Goal: Task Accomplishment & Management: Use online tool/utility

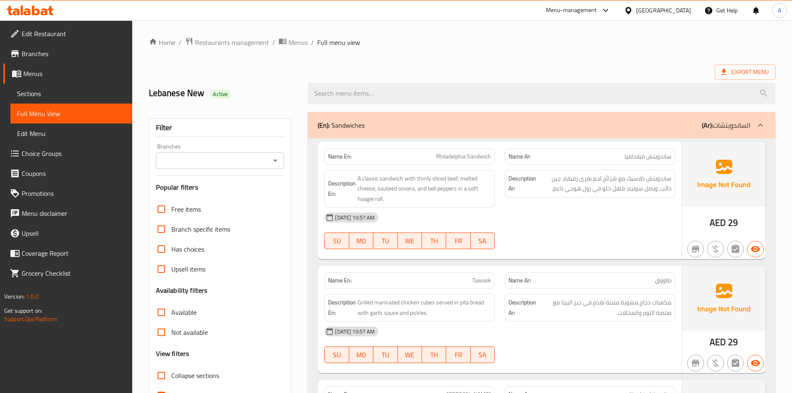
click at [682, 12] on div "United Arab Emirates" at bounding box center [663, 10] width 55 height 9
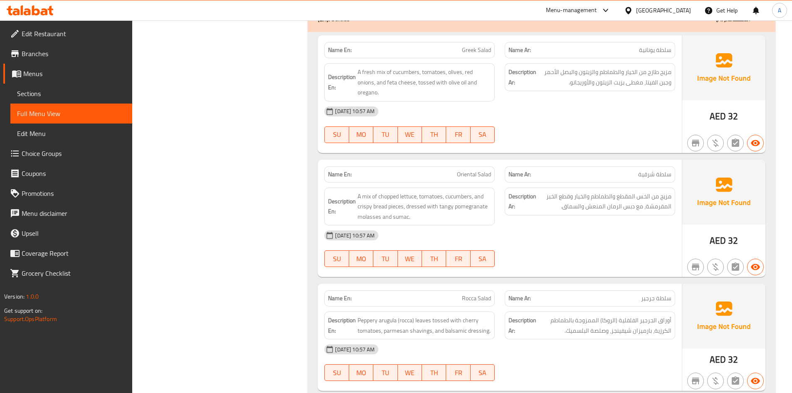
scroll to position [3169, 0]
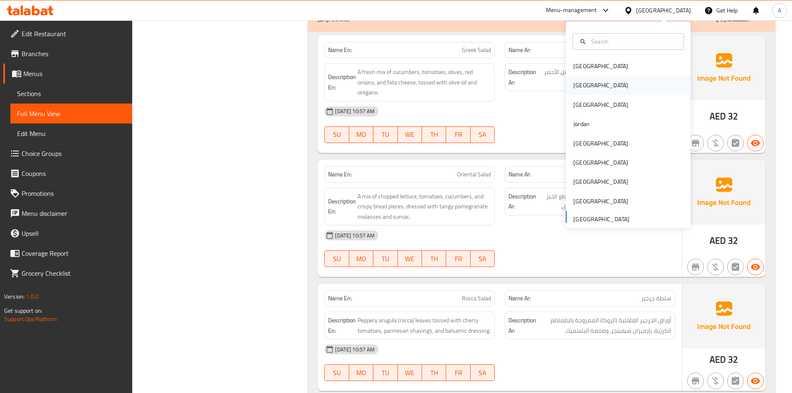
click at [585, 89] on div "[GEOGRAPHIC_DATA]" at bounding box center [601, 85] width 68 height 19
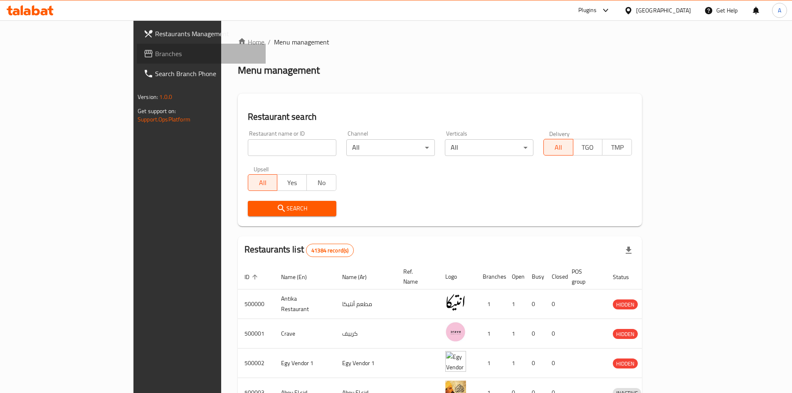
click at [155, 54] on span "Branches" at bounding box center [207, 54] width 104 height 10
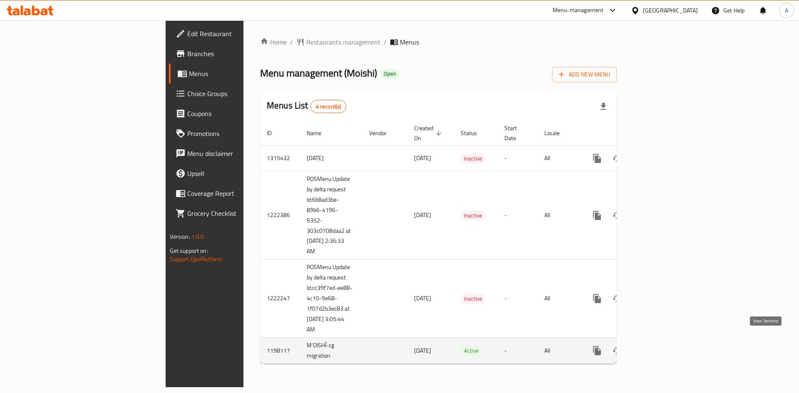
click at [662, 346] on icon "enhanced table" at bounding box center [657, 351] width 10 height 10
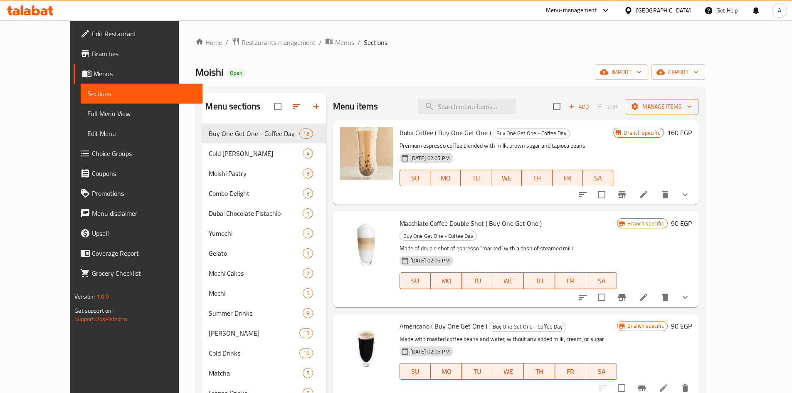
click at [694, 107] on icon "button" at bounding box center [689, 106] width 8 height 8
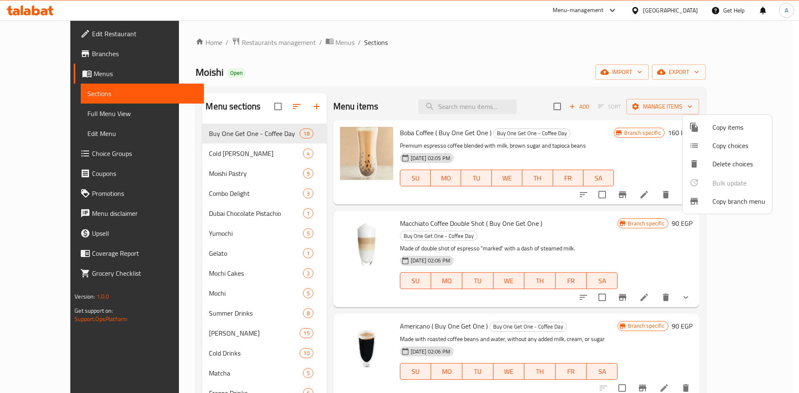
click at [735, 203] on span "Copy branch menu" at bounding box center [738, 201] width 53 height 10
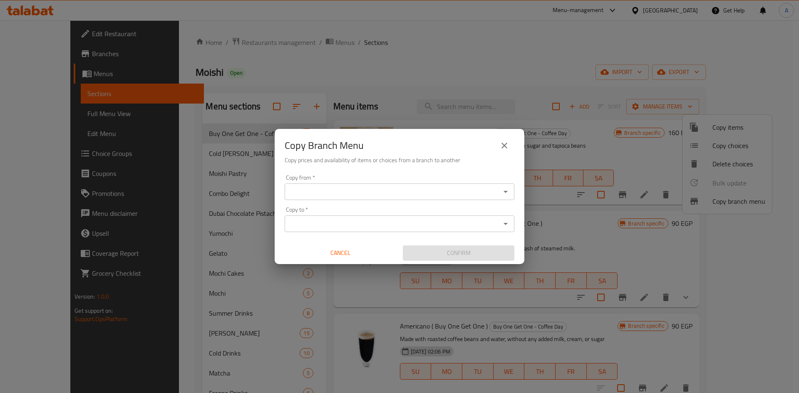
click at [491, 194] on input "Copy from   *" at bounding box center [392, 192] width 211 height 12
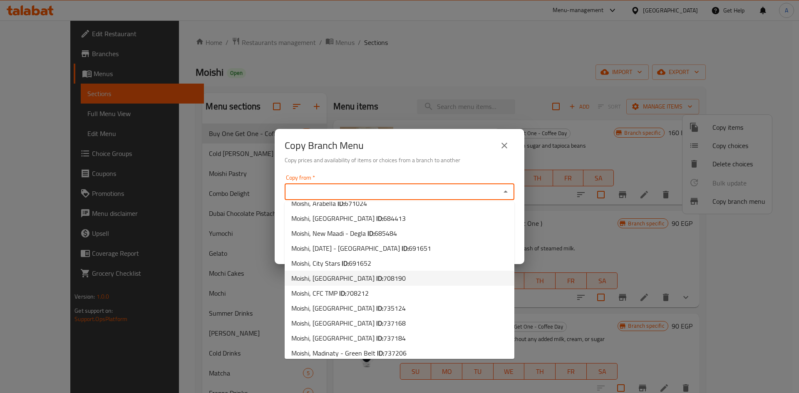
scroll to position [44, 0]
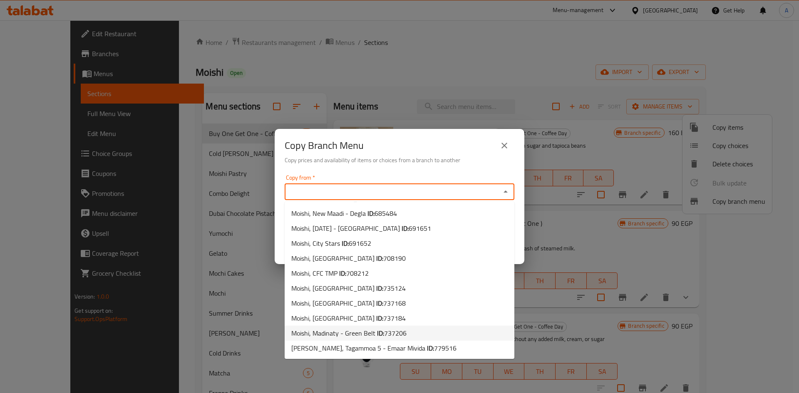
click at [350, 338] on span "Moishi, Madinaty - Green Belt ID: 737206" at bounding box center [348, 333] width 115 height 10
type input "Moishi, Madinaty - Green Belt"
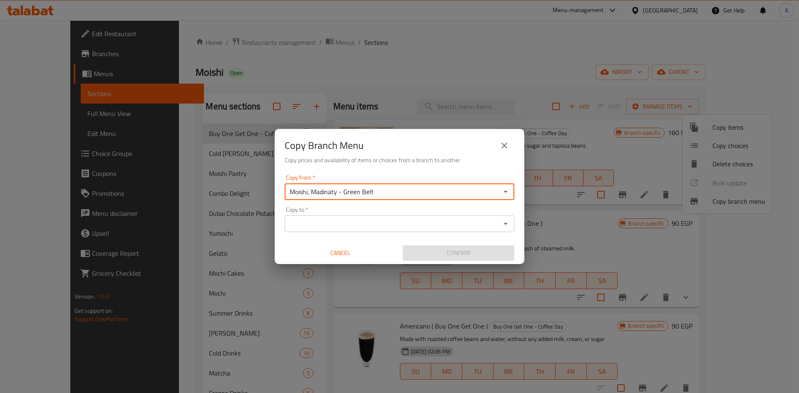
click at [441, 226] on input "Copy to   *" at bounding box center [392, 224] width 211 height 12
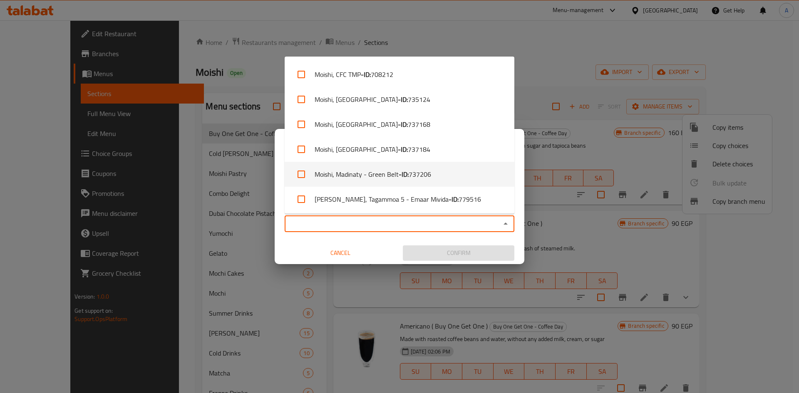
scroll to position [174, 0]
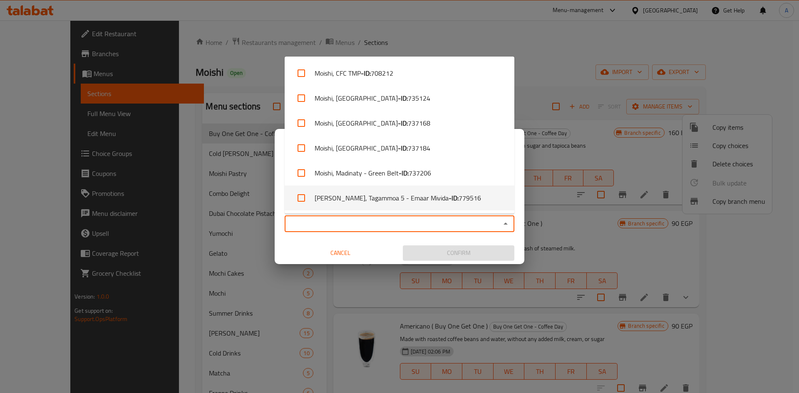
click at [302, 200] on input "checkbox" at bounding box center [301, 198] width 20 height 20
checkbox input "true"
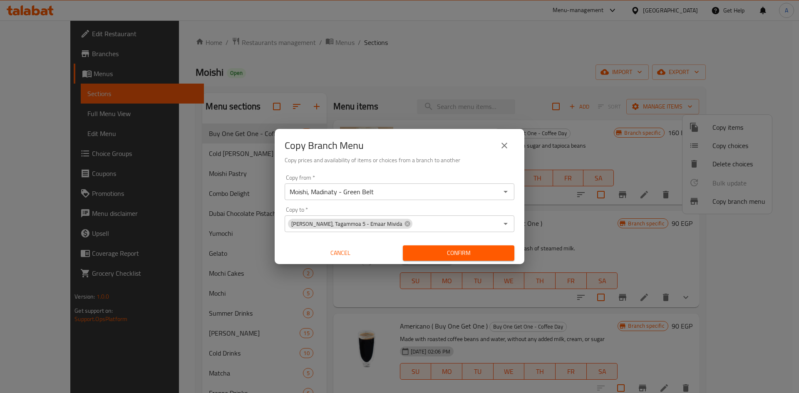
click at [279, 162] on div "Copy Branch Menu Copy prices and availability of items or choices from a branch…" at bounding box center [400, 150] width 250 height 42
click at [466, 254] on span "Confirm" at bounding box center [458, 253] width 98 height 10
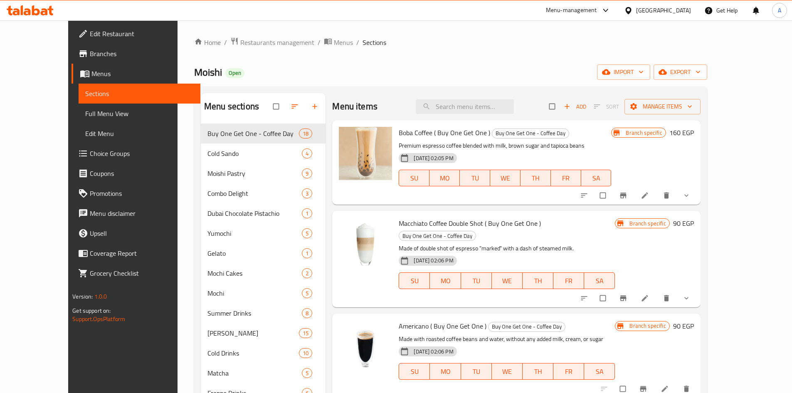
click at [85, 115] on span "Full Menu View" at bounding box center [139, 114] width 109 height 10
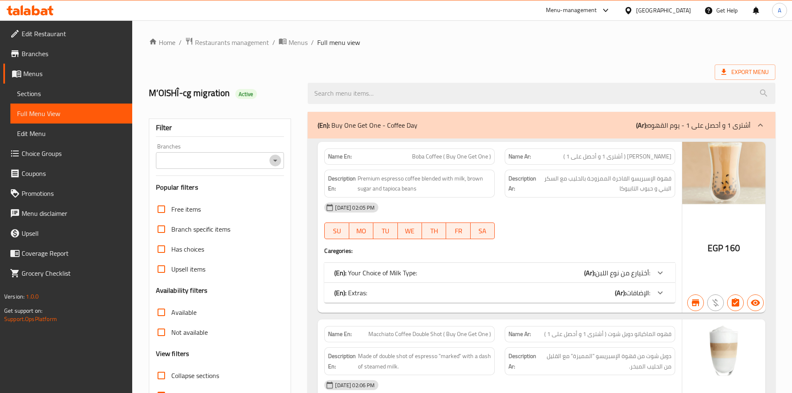
click at [272, 162] on icon "Open" at bounding box center [275, 161] width 10 height 10
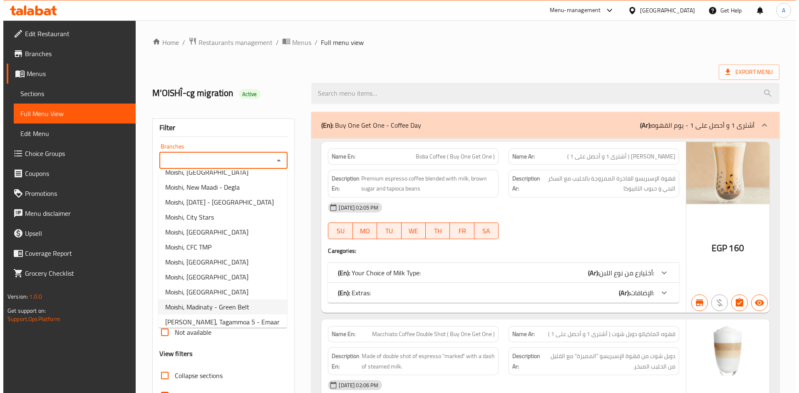
scroll to position [59, 0]
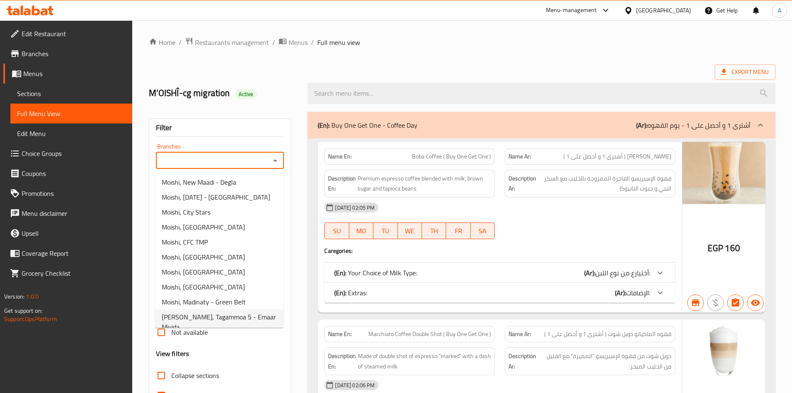
click at [237, 318] on span "[PERSON_NAME], Tagammoa 5 - Emaar Mivida" at bounding box center [219, 322] width 115 height 20
type input "[PERSON_NAME], Tagammoa 5 - Emaar Mivida"
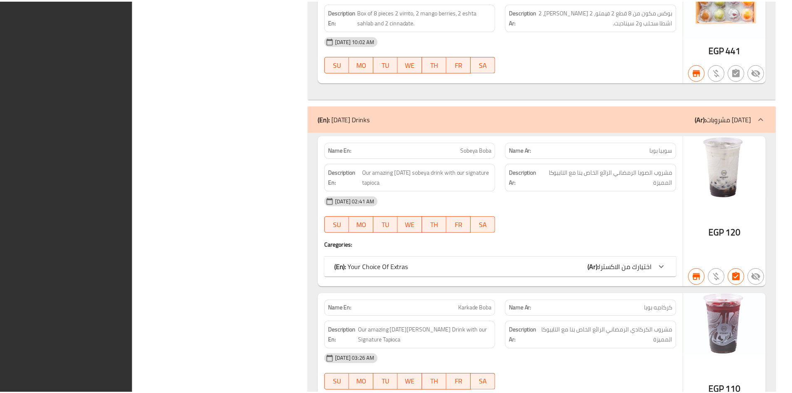
scroll to position [21661, 0]
